Goal: Navigation & Orientation: Find specific page/section

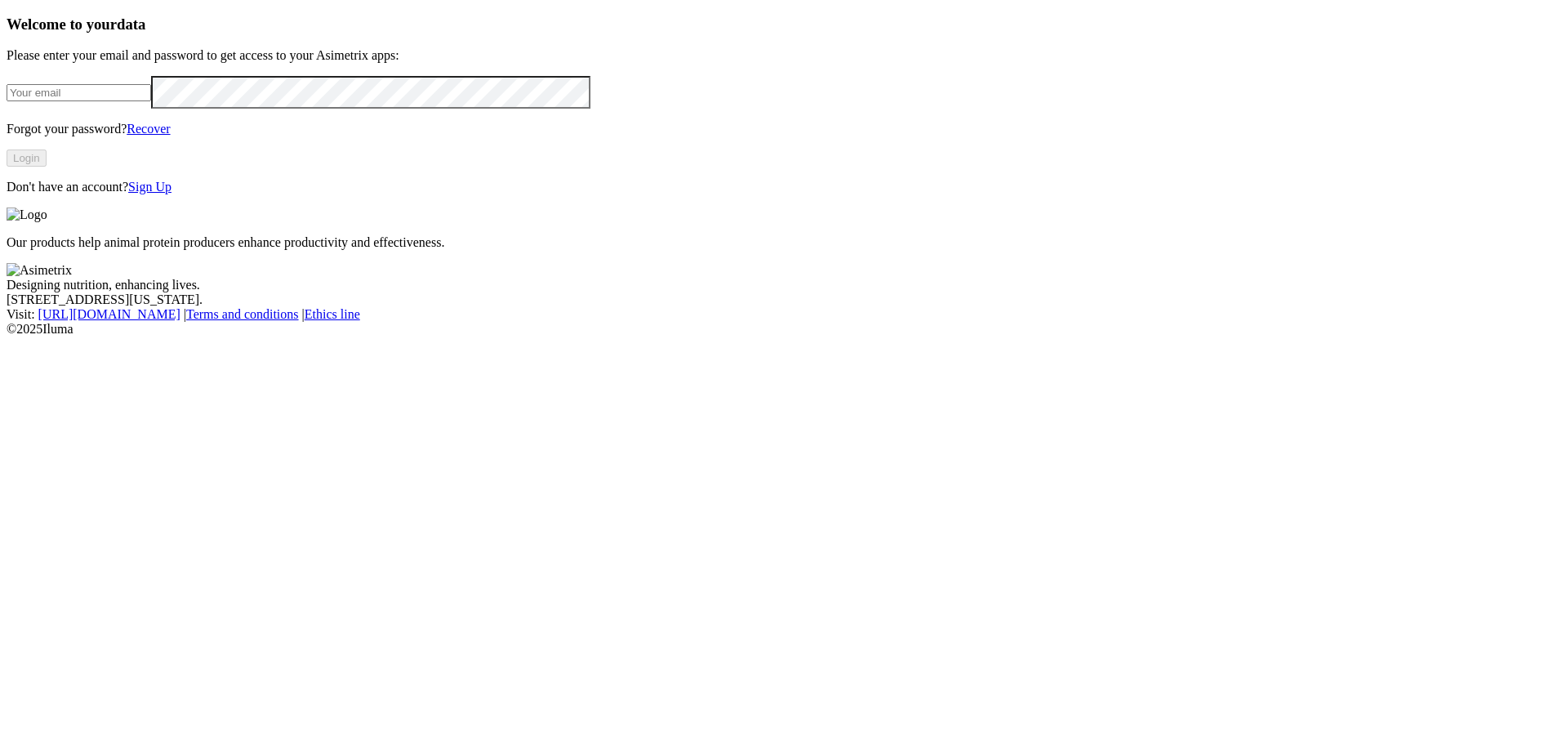
type input "[PERSON_NAME][EMAIL_ADDRESS][DOMAIN_NAME]"
click at [46, 167] on button "Login" at bounding box center [26, 158] width 40 height 17
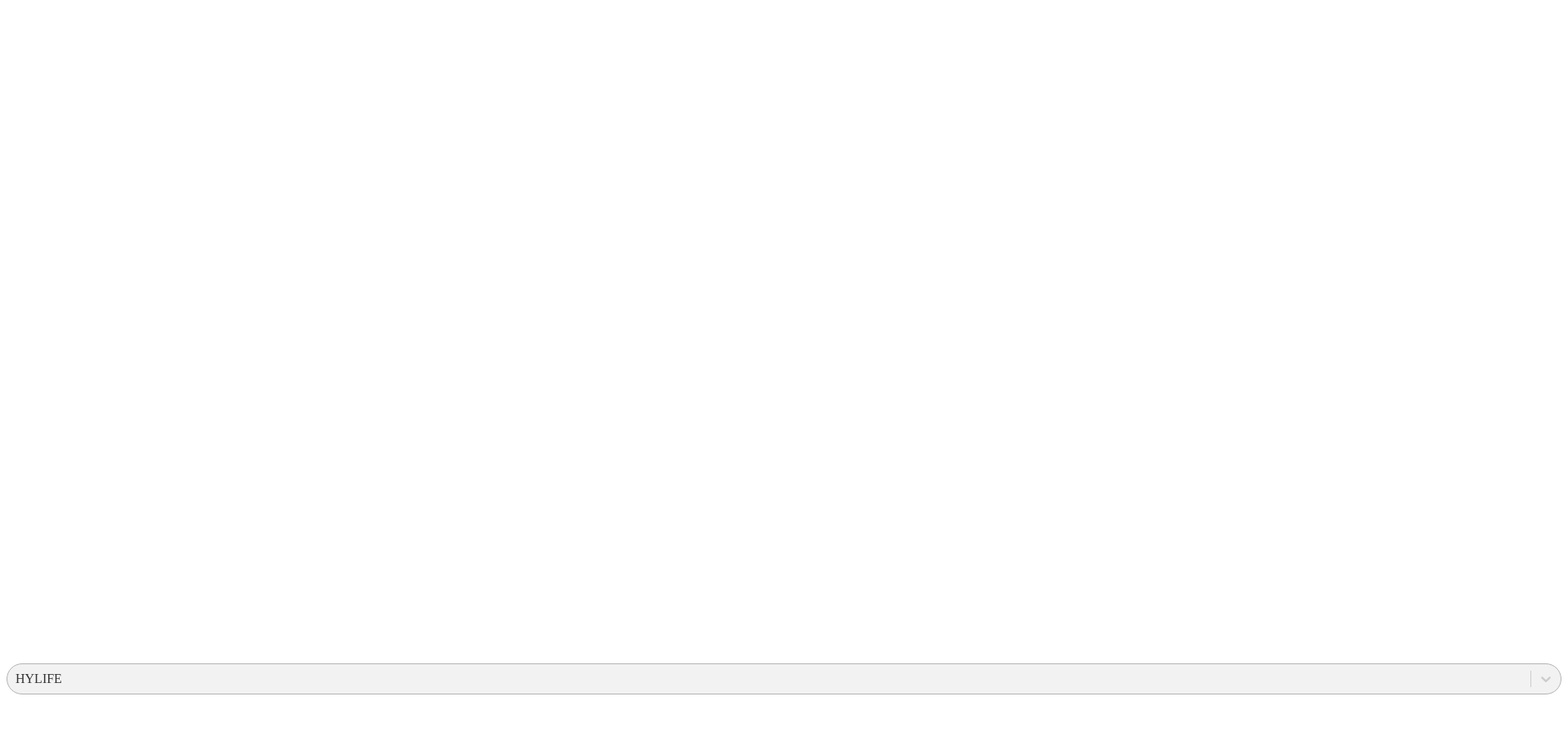
click at [1204, 666] on div "HYLIFE" at bounding box center [768, 679] width 1523 height 25
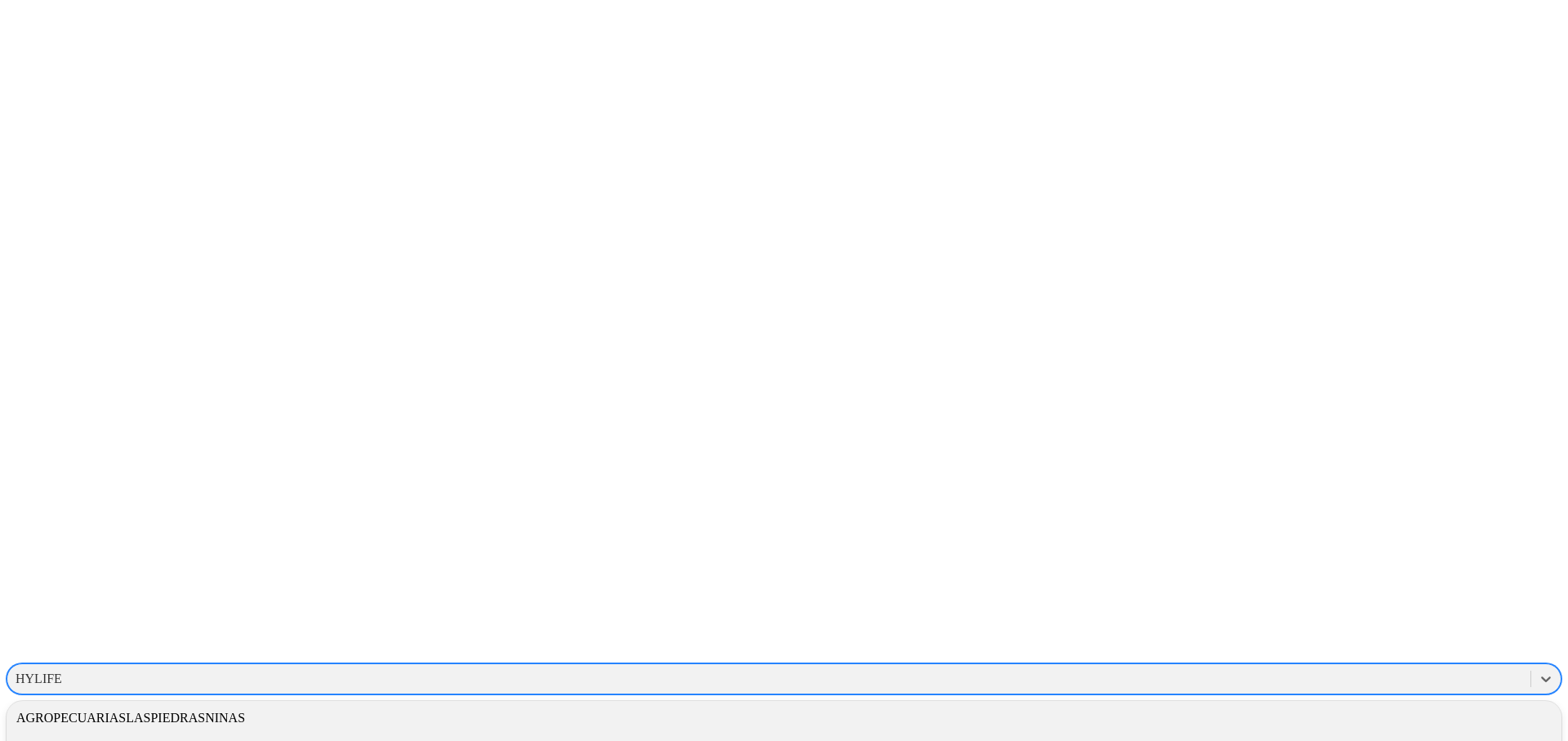
click at [1345, 705] on div "AGROPECUARIASLASPIEDRASNINAS" at bounding box center [783, 718] width 1555 height 28
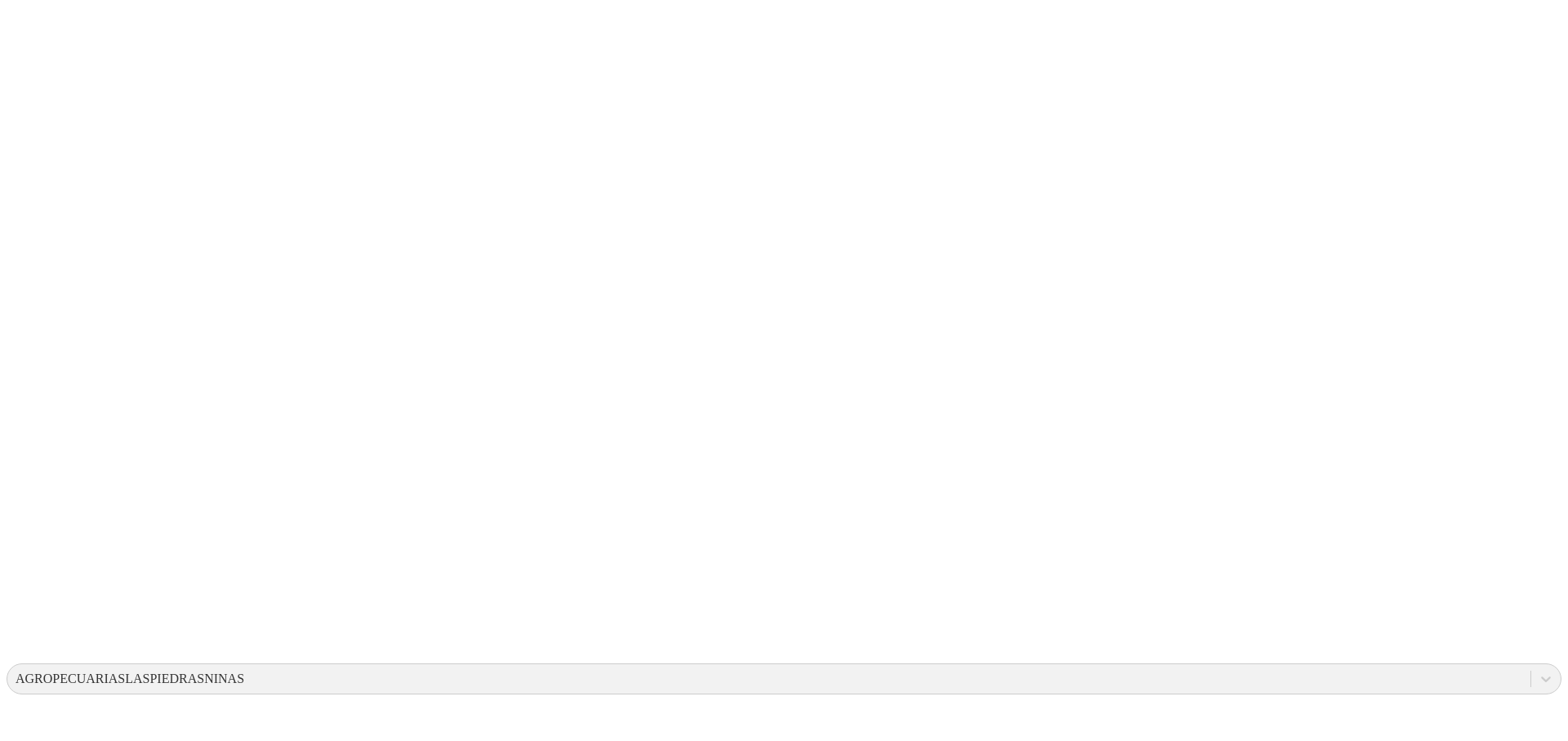
drag, startPoint x: 888, startPoint y: 233, endPoint x: 807, endPoint y: 318, distance: 117.4
drag, startPoint x: 1160, startPoint y: 264, endPoint x: 1200, endPoint y: 363, distance: 106.8
